Goal: Answer question/provide support: Share knowledge or assist other users

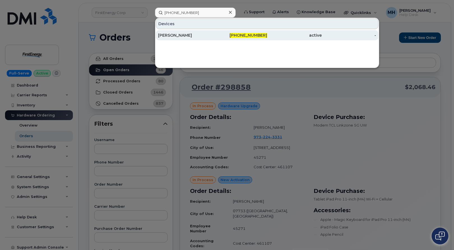
type input "[PHONE_NUMBER]"
click at [196, 32] on div "[PERSON_NAME]" at bounding box center [185, 35] width 55 height 10
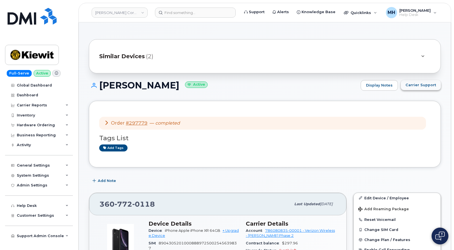
click at [419, 87] on span "Carrier Support" at bounding box center [420, 84] width 31 height 5
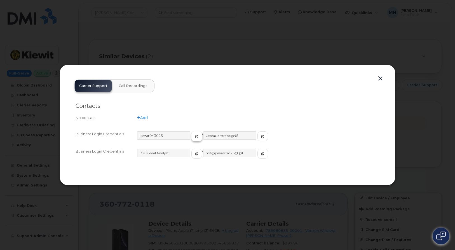
click at [195, 137] on icon "button" at bounding box center [196, 136] width 3 height 3
click at [261, 137] on icon "button" at bounding box center [262, 136] width 3 height 3
click at [383, 78] on button "button" at bounding box center [380, 79] width 8 height 8
